Goal: Information Seeking & Learning: Understand process/instructions

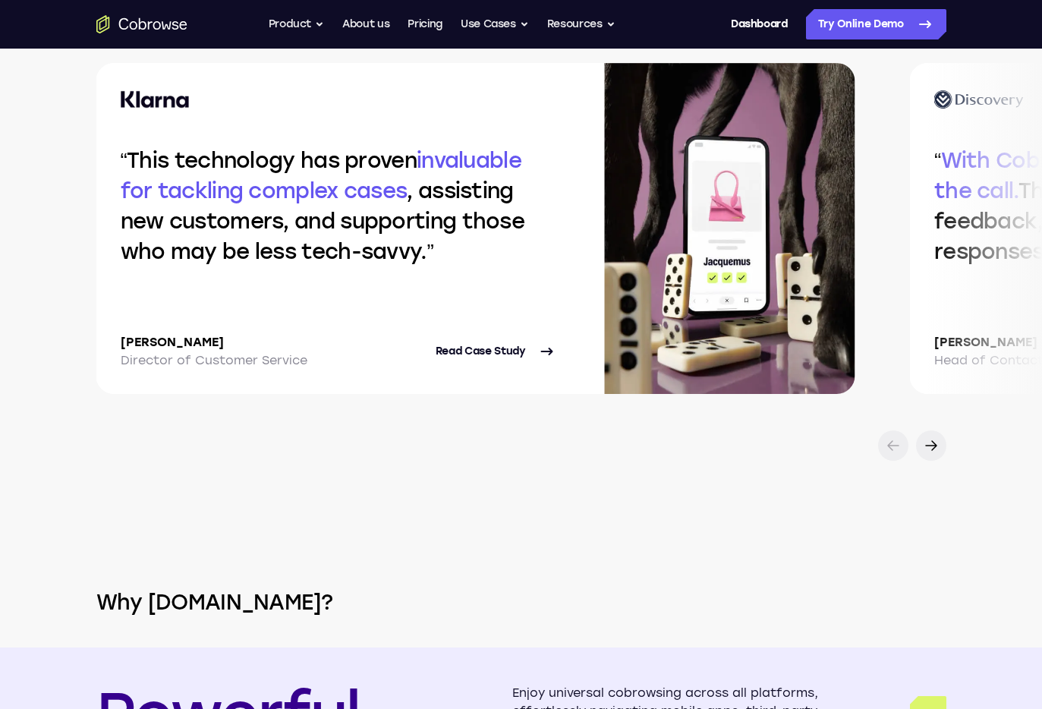
scroll to position [4568, 0]
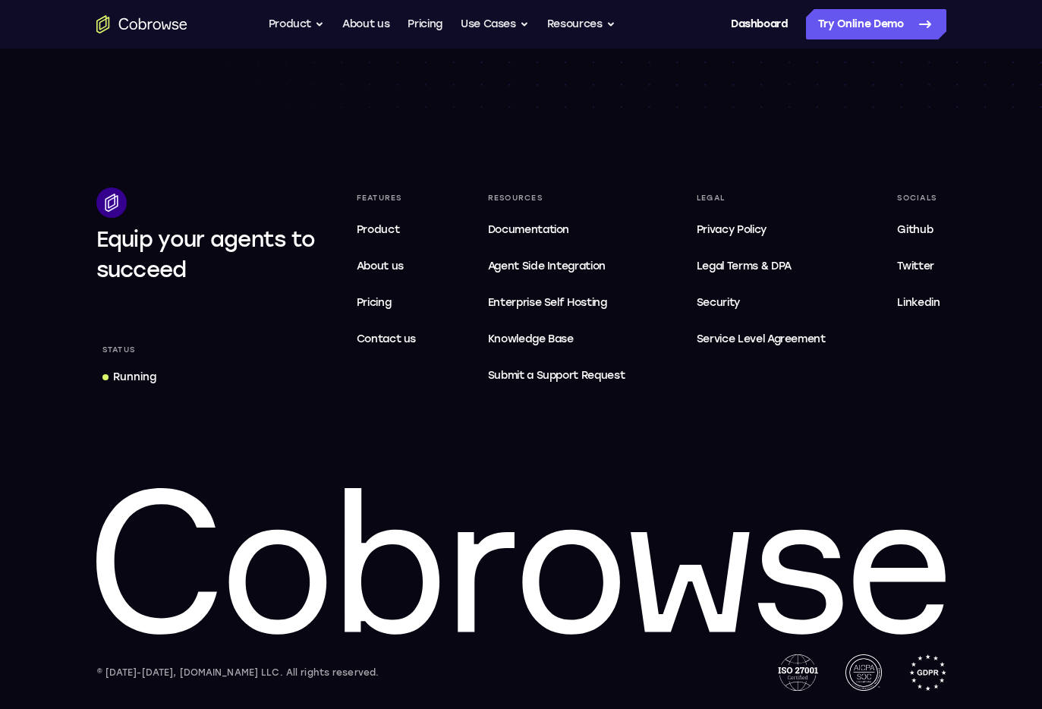
click at [547, 438] on div "Equip your agents to succeed Status Running Features Product About us Pricing C…" at bounding box center [522, 439] width 972 height 503
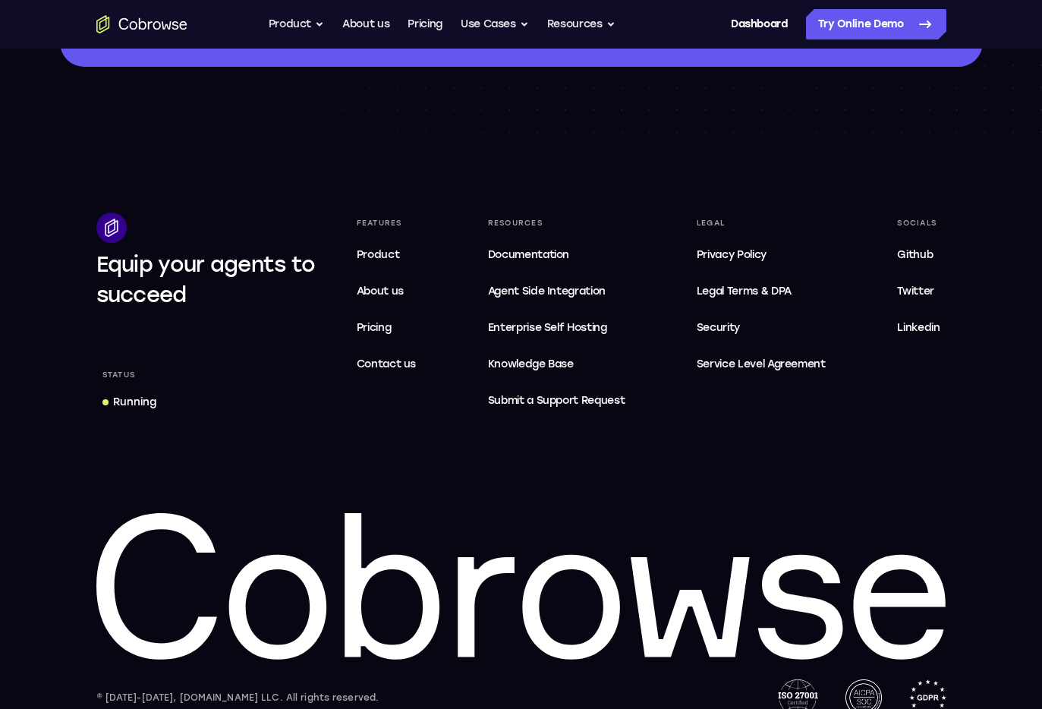
scroll to position [4538, 0]
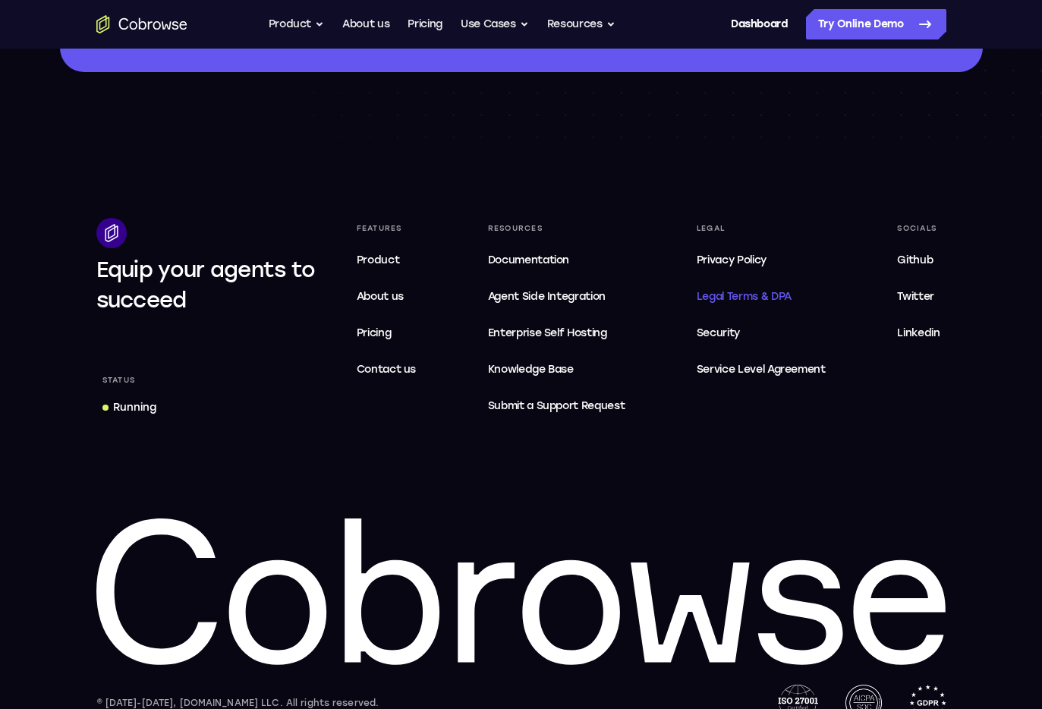
click at [745, 286] on link "Legal Terms & DPA" at bounding box center [761, 297] width 141 height 30
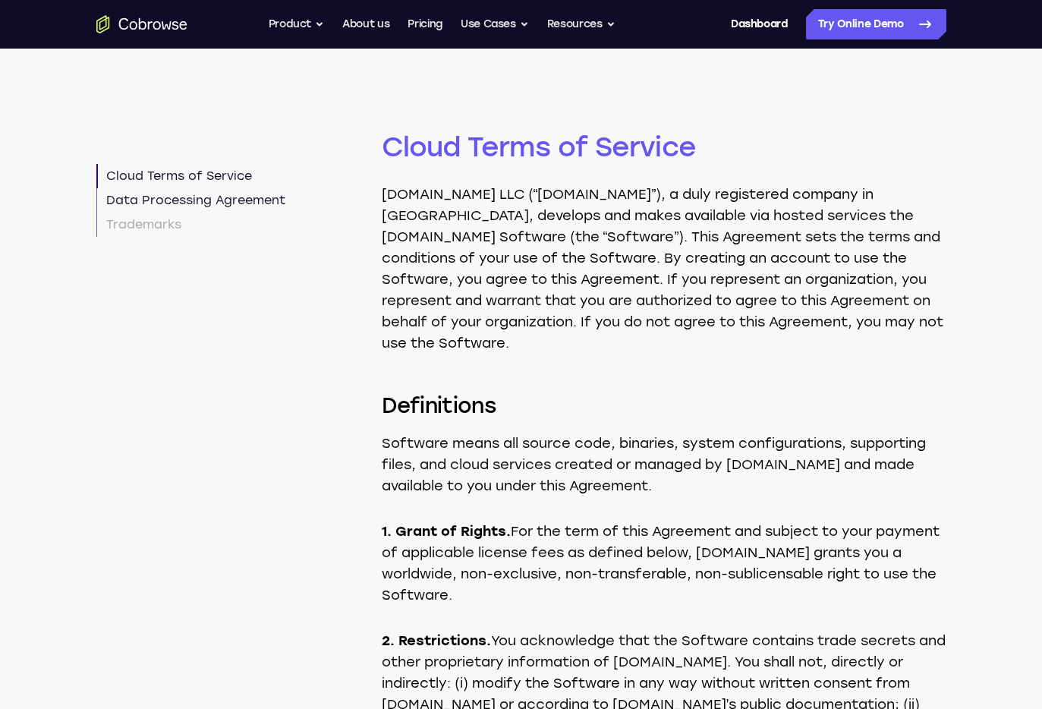
click at [272, 208] on link "Data Processing Agreement" at bounding box center [190, 200] width 189 height 24
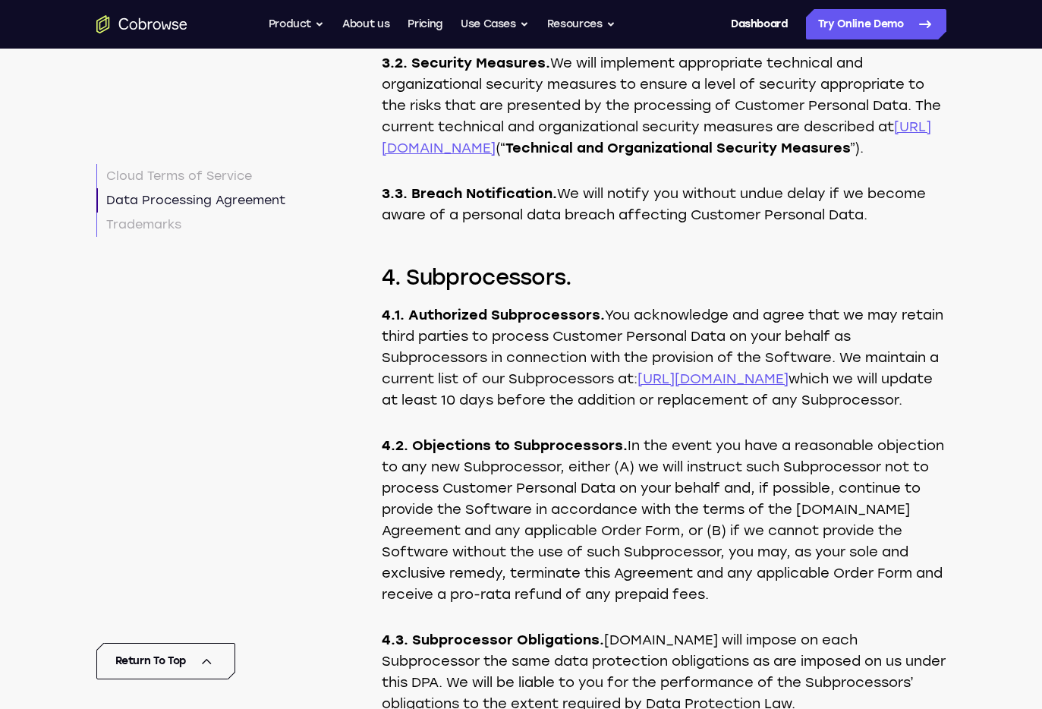
scroll to position [7022, 0]
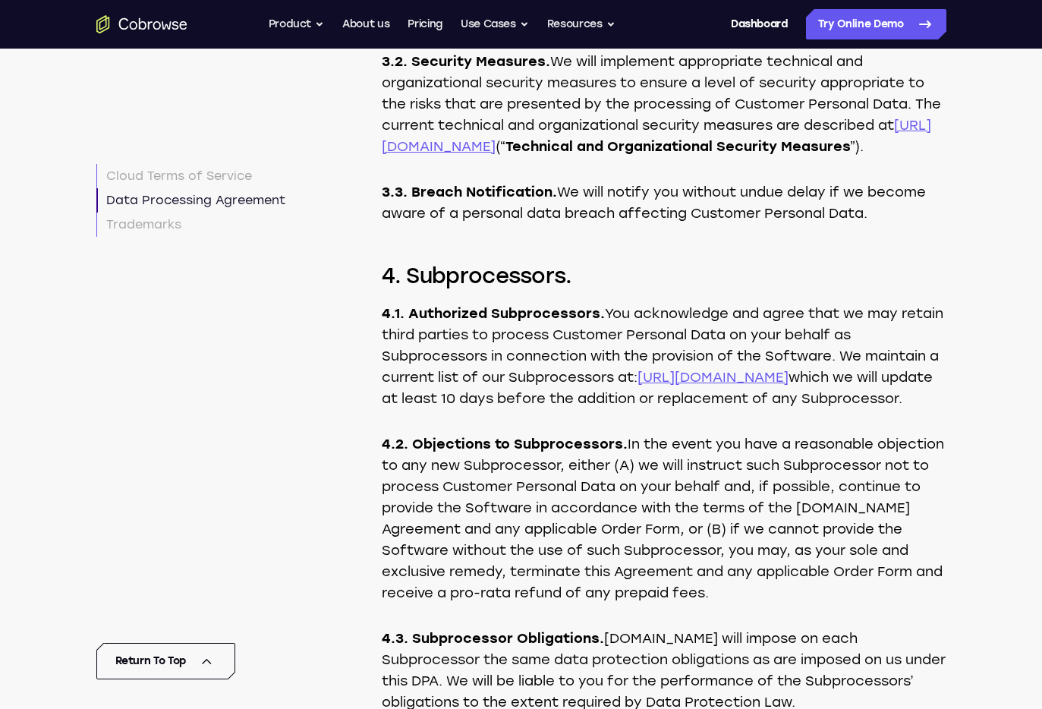
click at [746, 386] on link "https://cobrowse.io/subprocessors" at bounding box center [713, 377] width 151 height 17
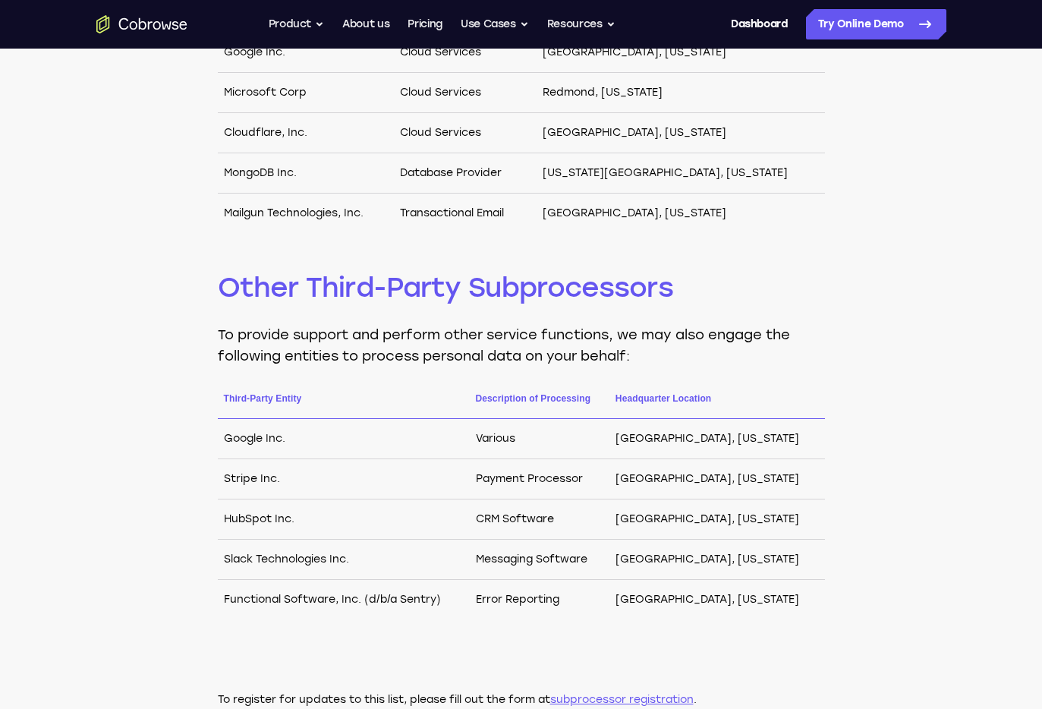
scroll to position [572, 0]
